Goal: Use online tool/utility: Utilize a website feature to perform a specific function

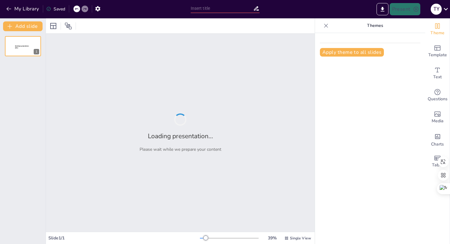
type input "Foundations of Athletic Leadership and Sports Science Management"
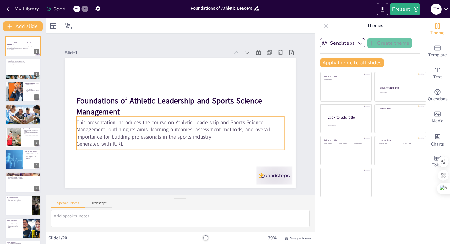
checkbox input "true"
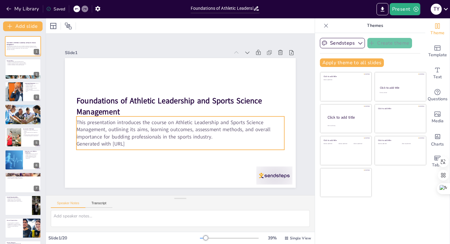
checkbox input "true"
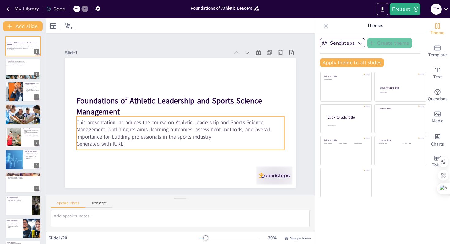
checkbox input "true"
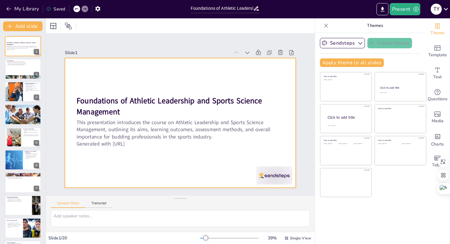
checkbox input "true"
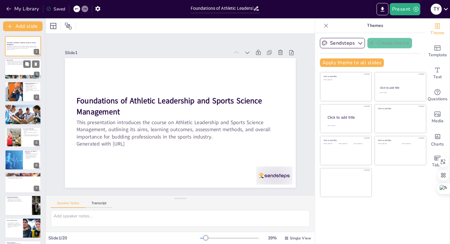
checkbox input "true"
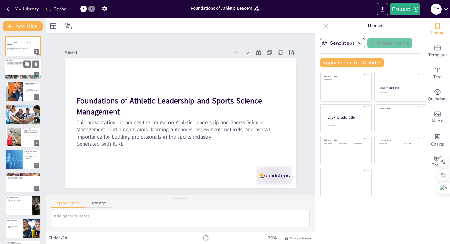
click at [21, 74] on div at bounding box center [23, 69] width 37 height 21
type textarea "Developing leadership skills is crucial for students as they prepare to enter t…"
checkbox input "true"
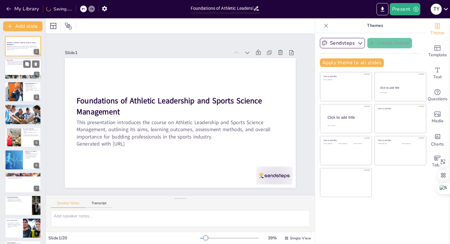
checkbox input "true"
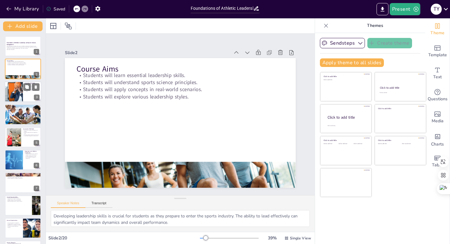
checkbox input "true"
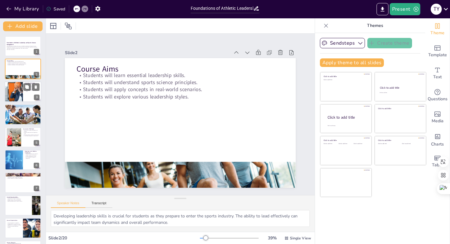
checkbox input "true"
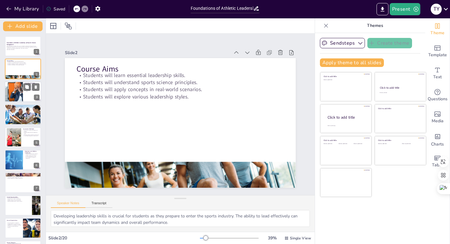
checkbox input "true"
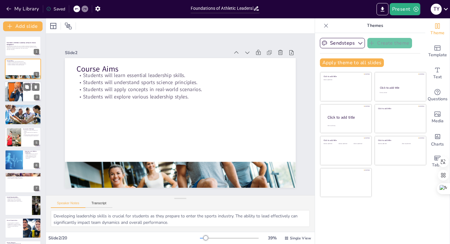
click at [21, 94] on div at bounding box center [13, 91] width 51 height 21
type textarea "Mastering effective leadership strategies is essential for guiding teams toward…"
checkbox input "true"
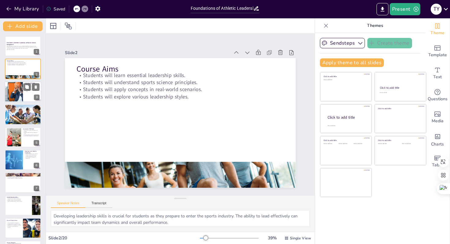
checkbox input "true"
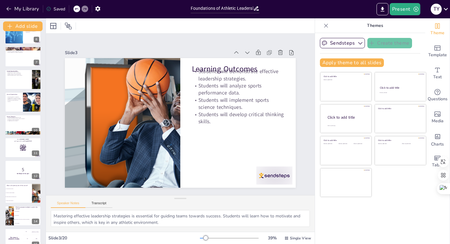
scroll to position [249, 0]
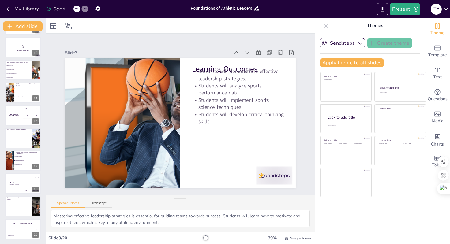
checkbox input "true"
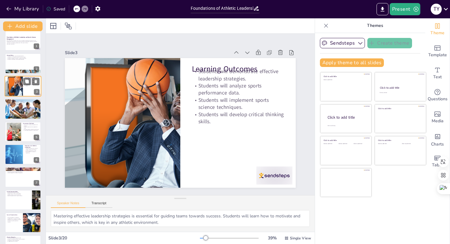
scroll to position [0, 0]
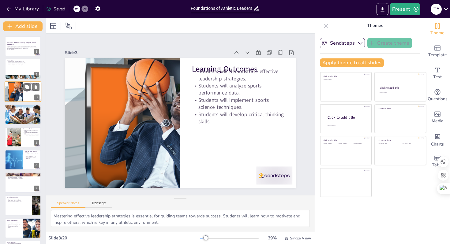
checkbox input "true"
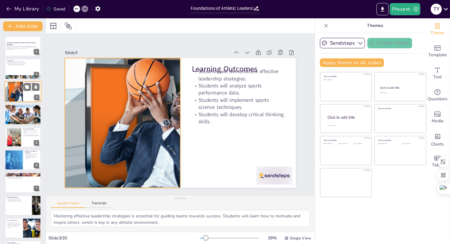
click at [15, 95] on div at bounding box center [13, 91] width 51 height 21
checkbox input "true"
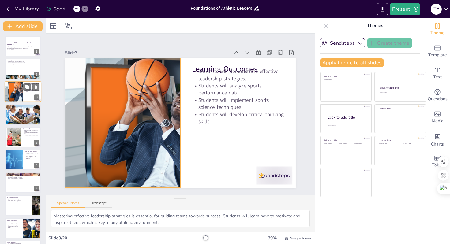
checkbox input "true"
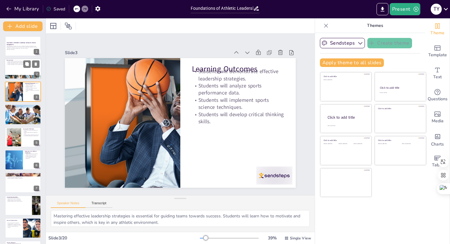
checkbox input "true"
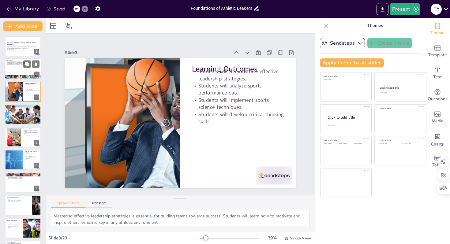
checkbox input "true"
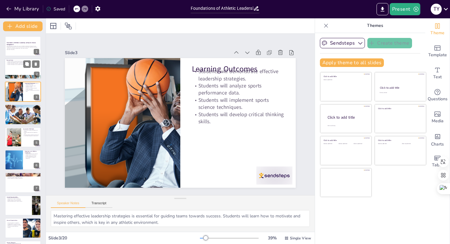
checkbox input "true"
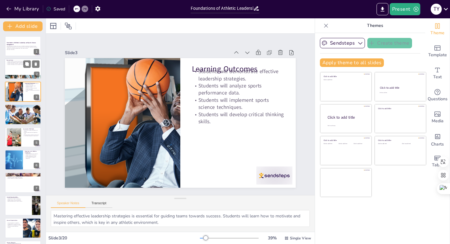
checkbox input "true"
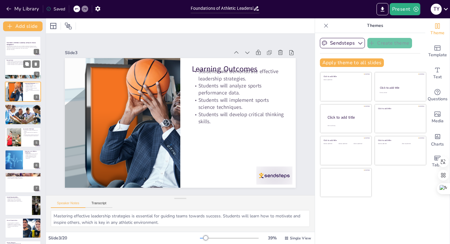
checkbox input "true"
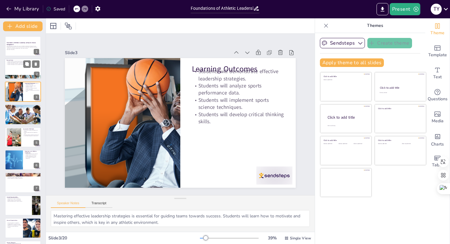
checkbox input "true"
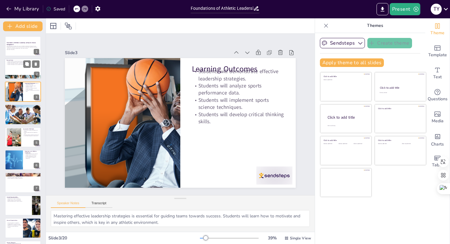
checkbox input "true"
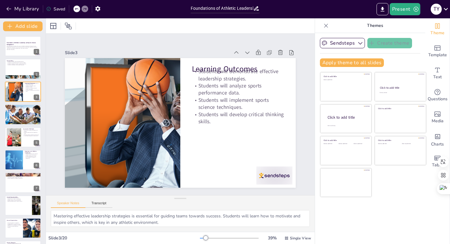
checkbox input "true"
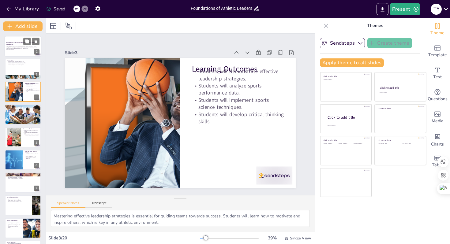
checkbox input "true"
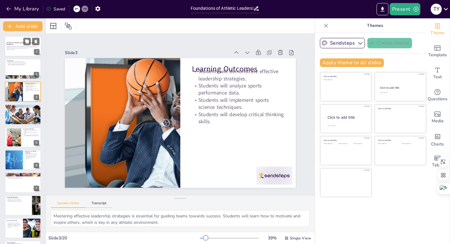
click at [20, 55] on div at bounding box center [23, 46] width 37 height 21
checkbox input "true"
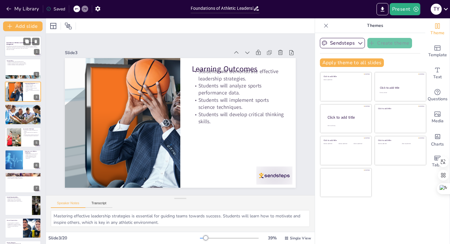
checkbox input "true"
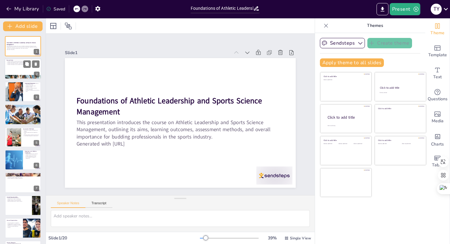
checkbox input "true"
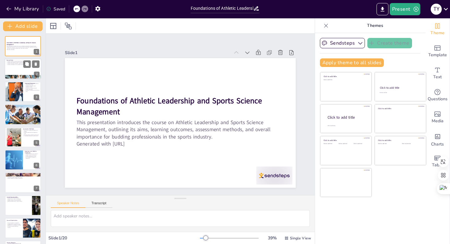
checkbox input "true"
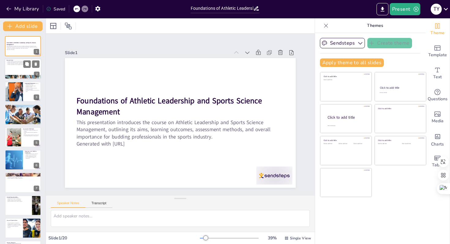
checkbox input "true"
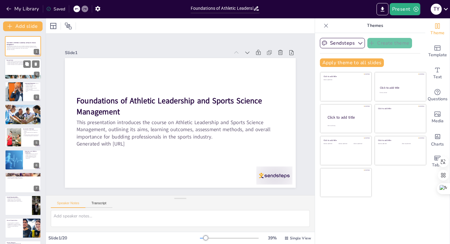
checkbox input "true"
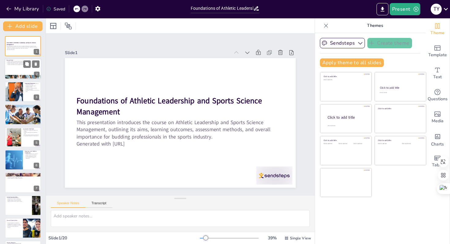
checkbox input "true"
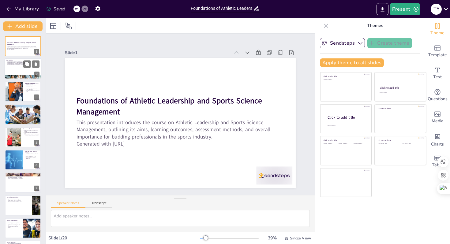
checkbox input "true"
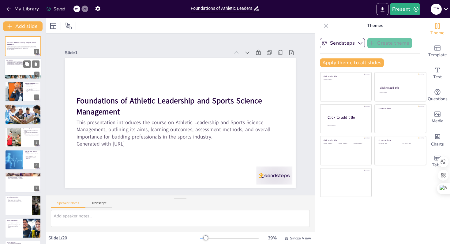
click at [13, 67] on div at bounding box center [23, 69] width 37 height 21
type textarea "Developing leadership skills is crucial for students as they prepare to enter t…"
checkbox input "true"
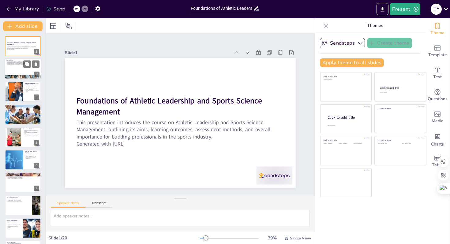
checkbox input "true"
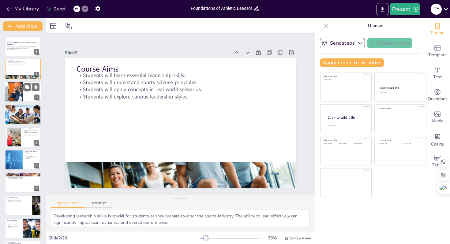
checkbox input "true"
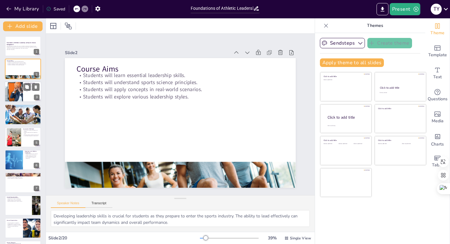
checkbox input "true"
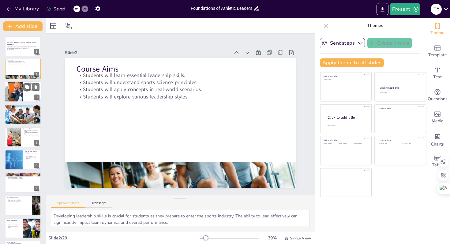
checkbox input "true"
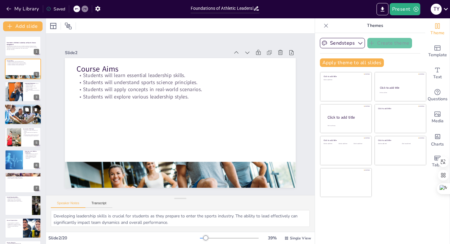
checkbox input "true"
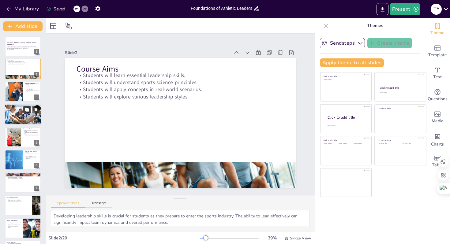
checkbox input "true"
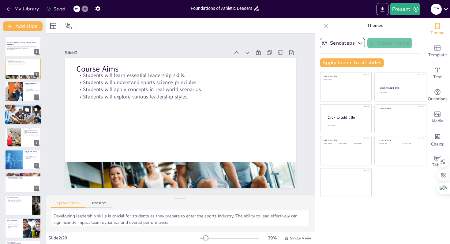
checkbox input "true"
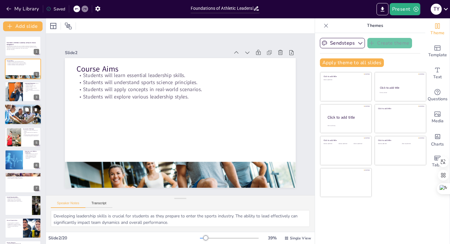
checkbox input "true"
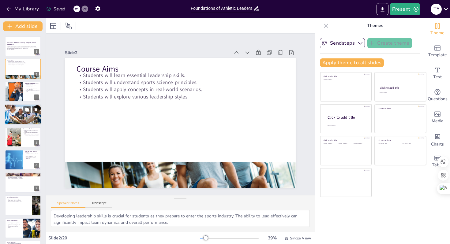
checkbox input "true"
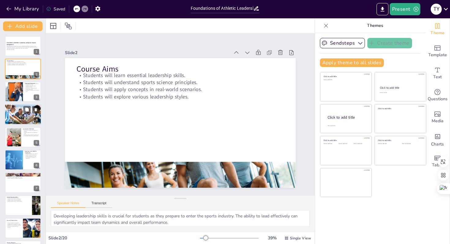
checkbox input "true"
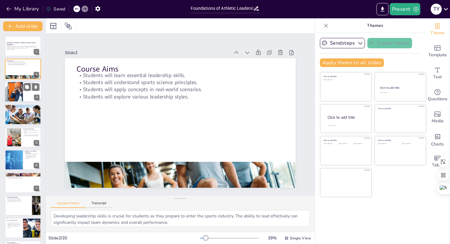
click at [19, 94] on div at bounding box center [13, 91] width 51 height 21
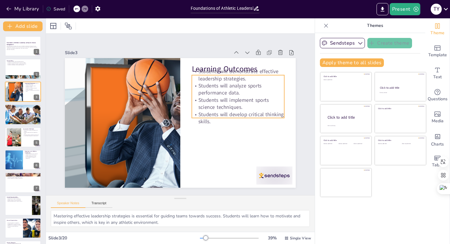
click at [207, 115] on p "Students will develop critical thinking skills." at bounding box center [234, 136] width 92 height 42
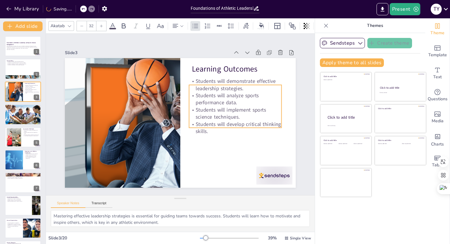
drag, startPoint x: 221, startPoint y: 97, endPoint x: 218, endPoint y: 107, distance: 10.2
click at [218, 108] on p "Students will implement sports science techniques." at bounding box center [233, 124] width 93 height 33
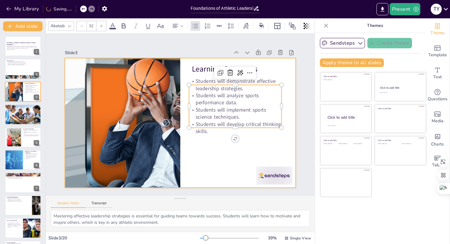
click at [218, 157] on div at bounding box center [179, 122] width 243 height 153
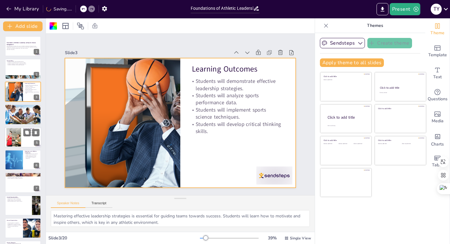
scroll to position [249, 0]
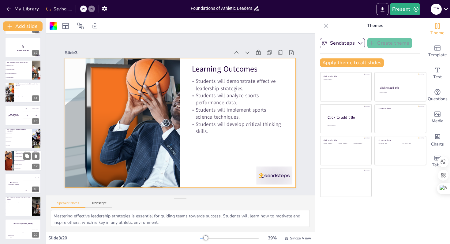
click at [8, 158] on div at bounding box center [9, 160] width 66 height 21
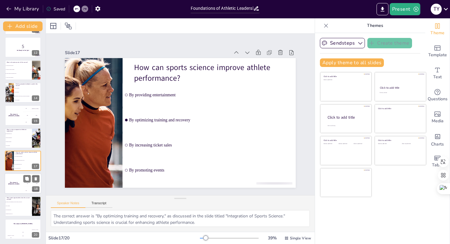
click at [9, 177] on div "The winner is Niels 🏆" at bounding box center [14, 183] width 18 height 21
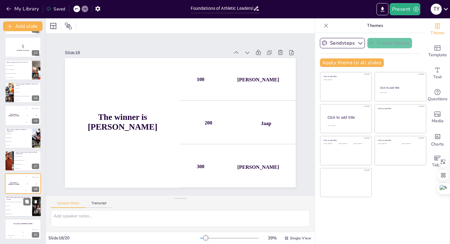
click at [18, 202] on span "Coaching, sports management, athletic training, and research" at bounding box center [19, 202] width 26 height 1
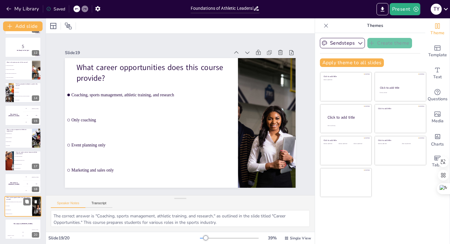
scroll to position [0, 0]
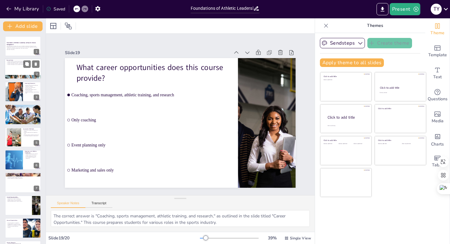
click at [12, 70] on div at bounding box center [23, 69] width 37 height 21
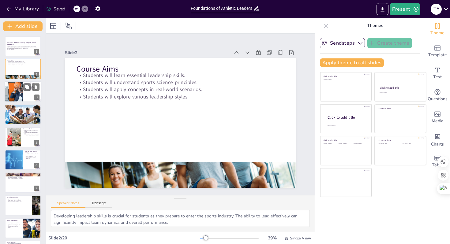
click at [14, 88] on div at bounding box center [13, 91] width 51 height 21
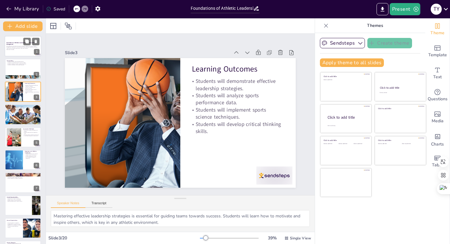
click at [17, 48] on p "This presentation introduces the course on Athletic Leadership and Sports Scien…" at bounding box center [22, 47] width 33 height 3
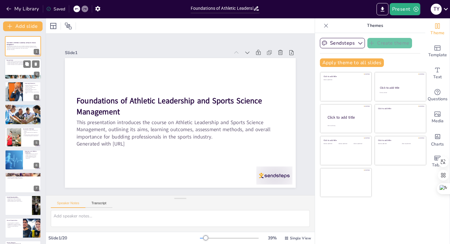
click at [18, 71] on div at bounding box center [23, 69] width 37 height 21
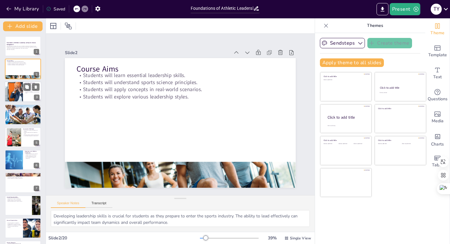
click at [21, 89] on div at bounding box center [13, 91] width 51 height 21
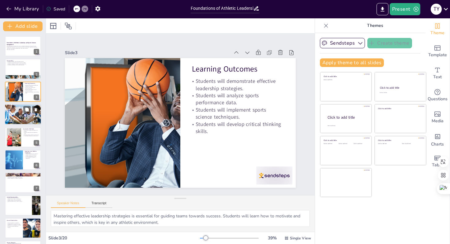
click at [19, 111] on div at bounding box center [23, 114] width 37 height 24
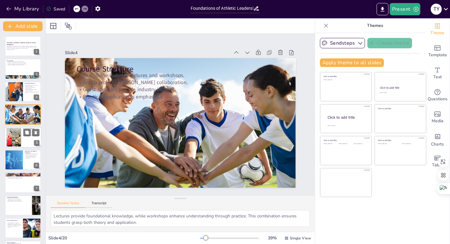
click at [19, 132] on div at bounding box center [13, 137] width 33 height 19
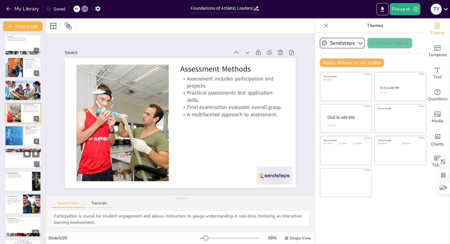
click at [20, 177] on p "Research opportunities in sports science." at bounding box center [19, 177] width 24 height 1
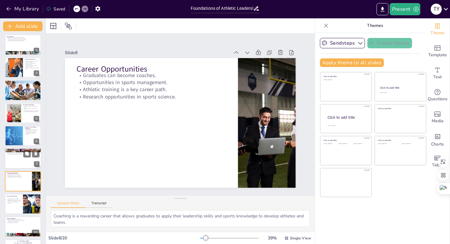
scroll to position [68, 0]
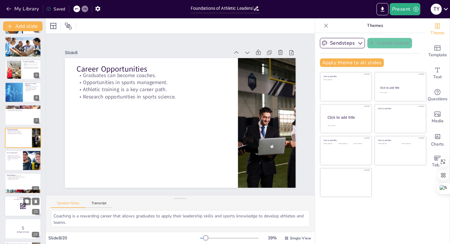
click at [15, 203] on div at bounding box center [23, 206] width 37 height 21
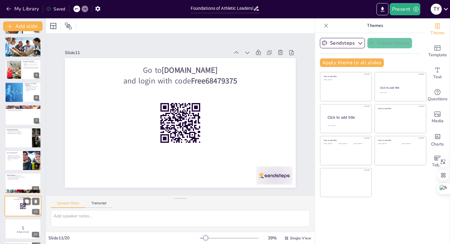
scroll to position [136, 0]
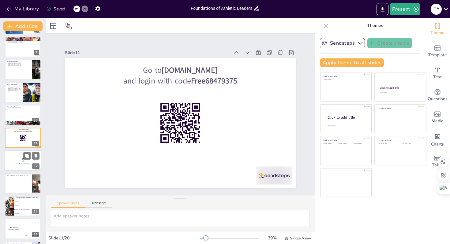
click at [17, 162] on p "5" at bounding box center [22, 160] width 33 height 7
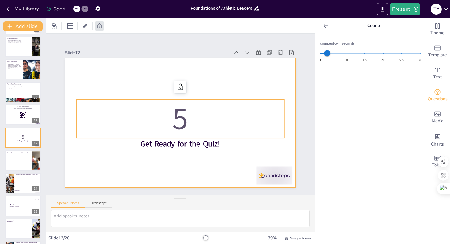
click at [187, 180] on div at bounding box center [178, 122] width 253 height 175
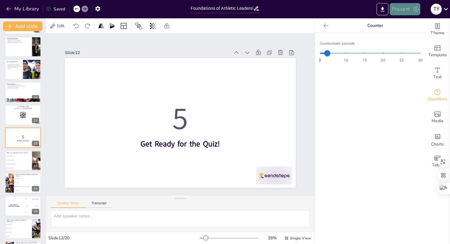
click at [404, 6] on button "Present" at bounding box center [404, 9] width 31 height 12
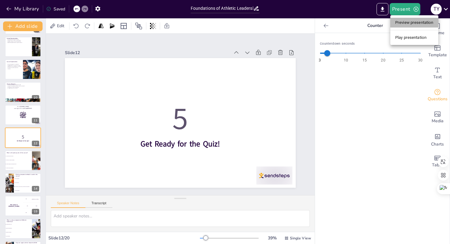
click at [408, 23] on li "Preview presentation" at bounding box center [414, 23] width 48 height 10
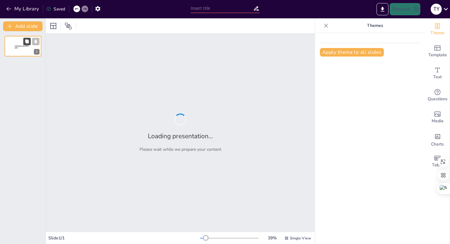
type input "Foundations of Athletic Leadership and Sports Science Management"
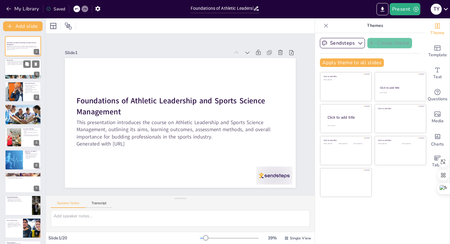
checkbox input "true"
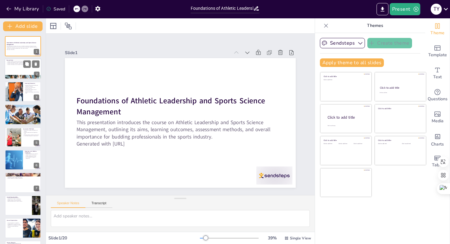
checkbox input "true"
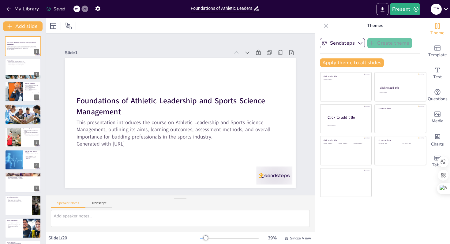
checkbox input "true"
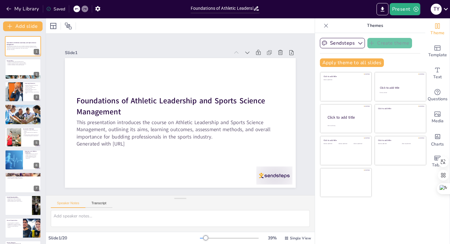
checkbox input "true"
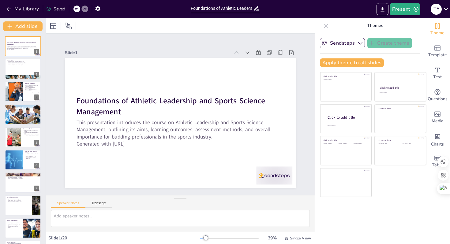
checkbox input "true"
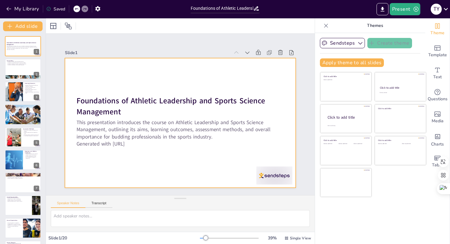
checkbox input "true"
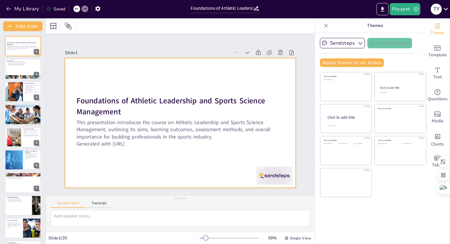
checkbox input "true"
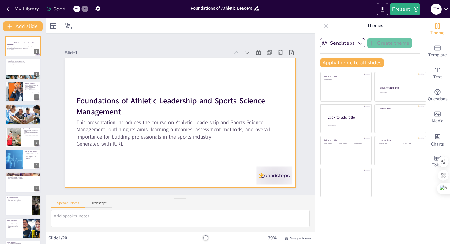
checkbox input "true"
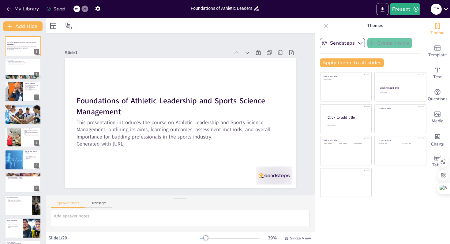
checkbox input "true"
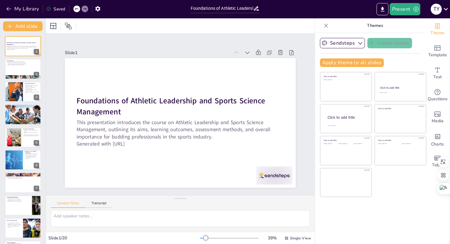
checkbox input "true"
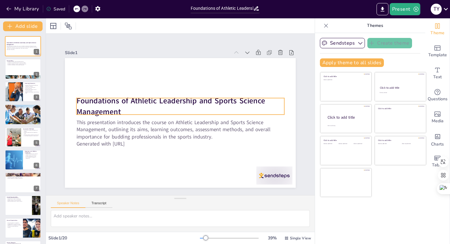
checkbox input "true"
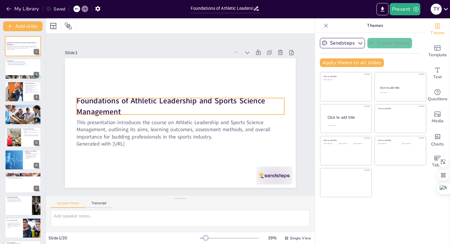
checkbox input "true"
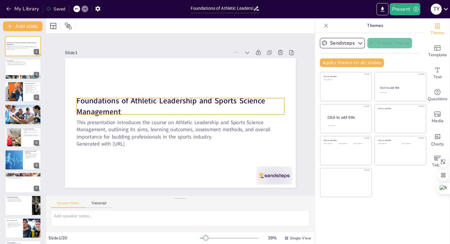
checkbox input "true"
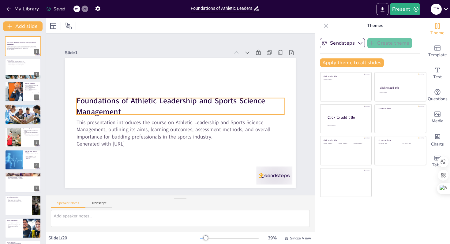
checkbox input "true"
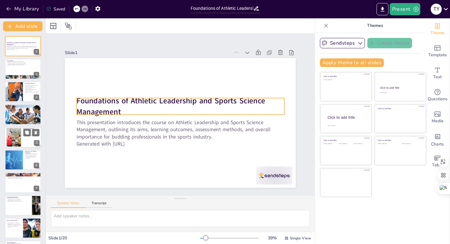
checkbox input "true"
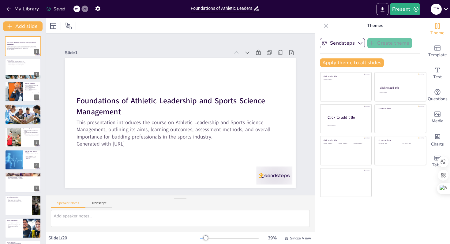
checkbox input "true"
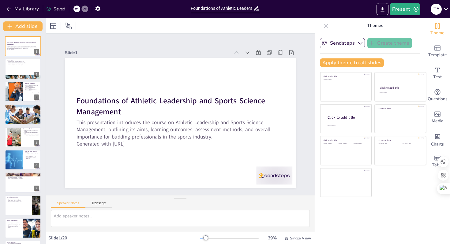
checkbox input "true"
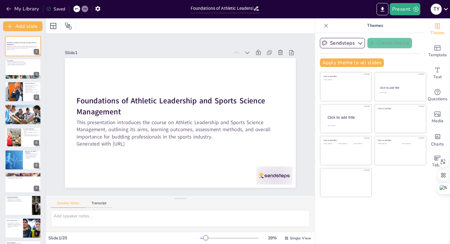
checkbox input "true"
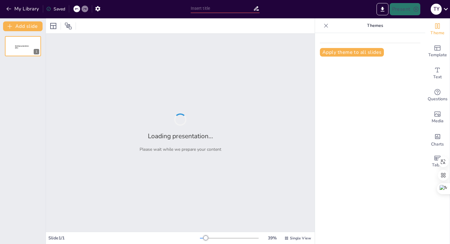
type input "Foundations of Athletic Leadership and Sports Science Management"
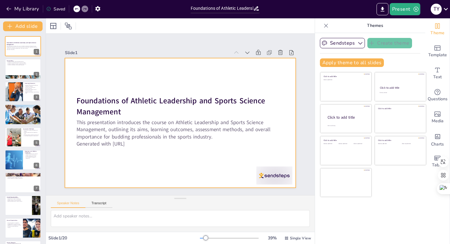
checkbox input "true"
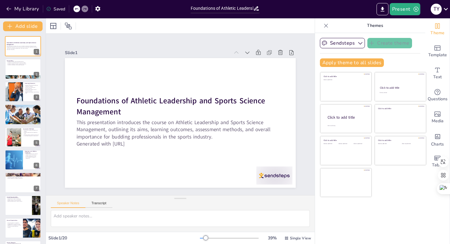
checkbox input "true"
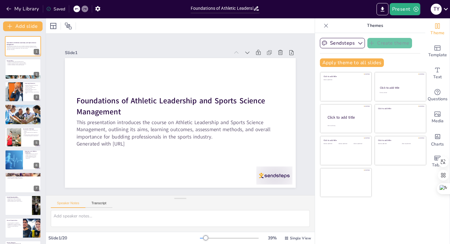
checkbox input "true"
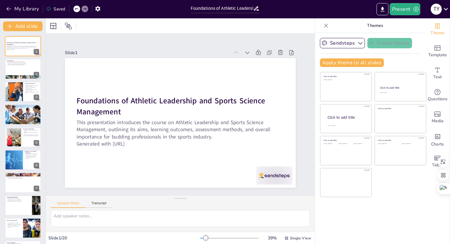
checkbox input "true"
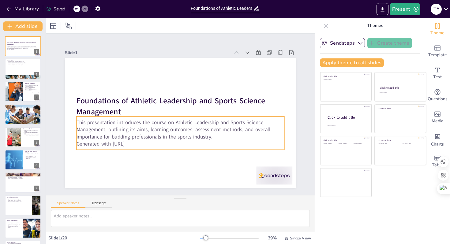
checkbox input "true"
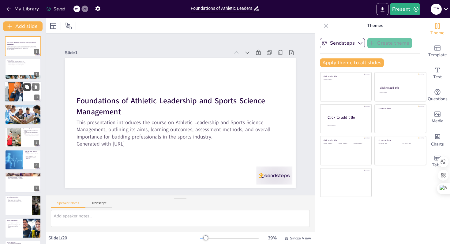
checkbox input "true"
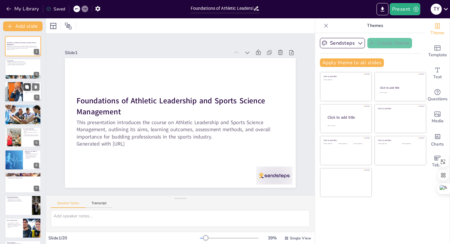
checkbox input "true"
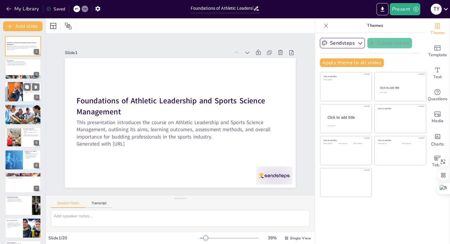
checkbox input "true"
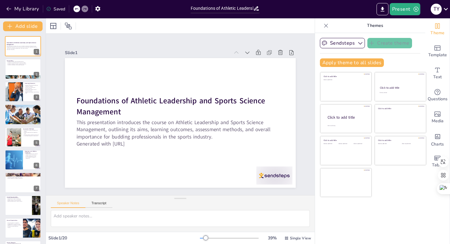
checkbox input "true"
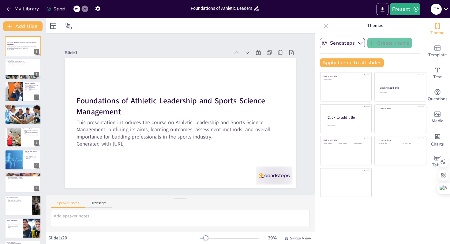
checkbox input "true"
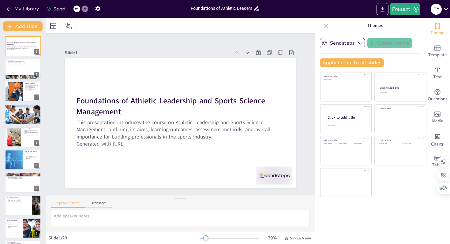
checkbox input "true"
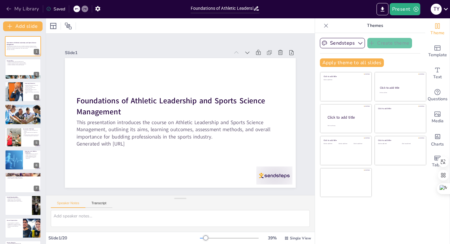
checkbox input "true"
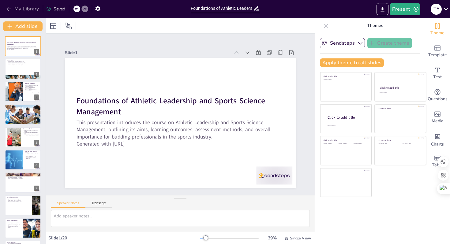
checkbox input "true"
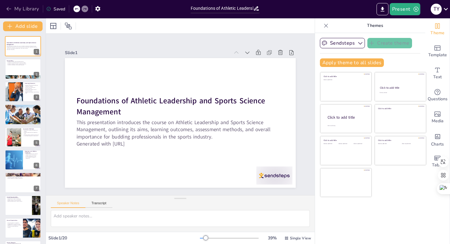
checkbox input "true"
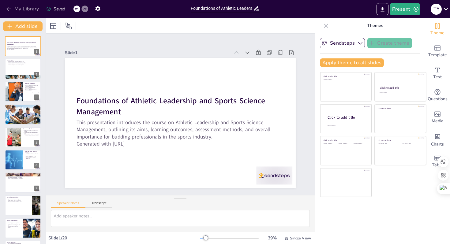
checkbox input "true"
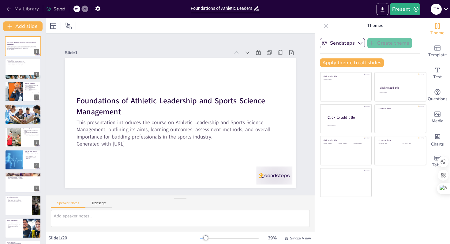
click at [8, 8] on icon "button" at bounding box center [9, 9] width 6 height 6
